Goal: Task Accomplishment & Management: Manage account settings

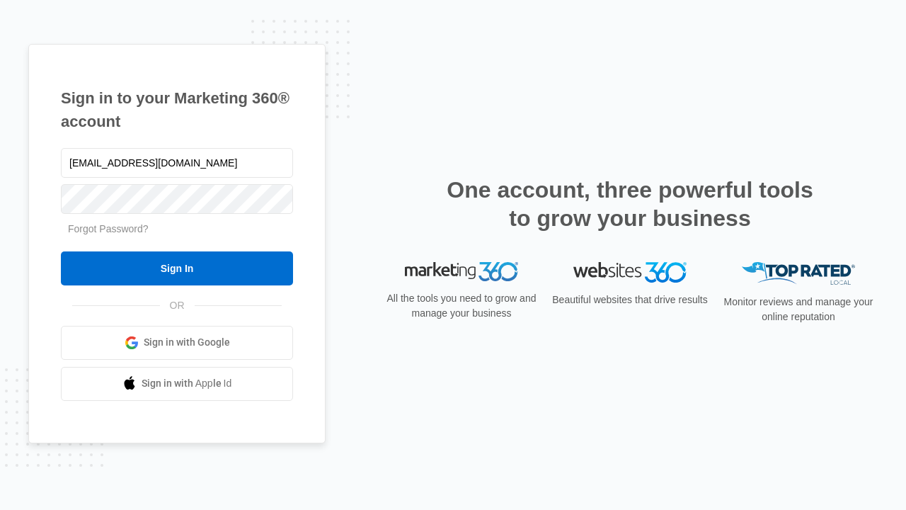
type input "[EMAIL_ADDRESS][DOMAIN_NAME]"
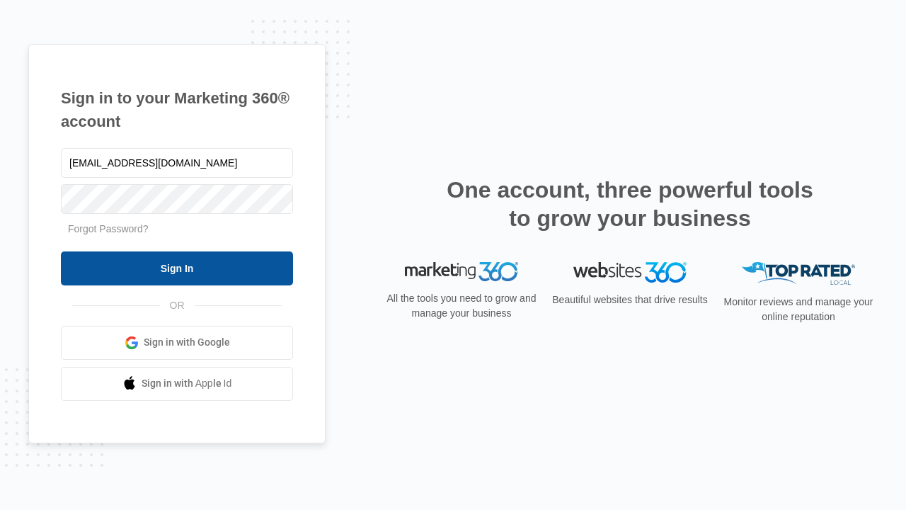
click at [177, 268] on input "Sign In" at bounding box center [177, 268] width 232 height 34
